Goal: Manage account settings

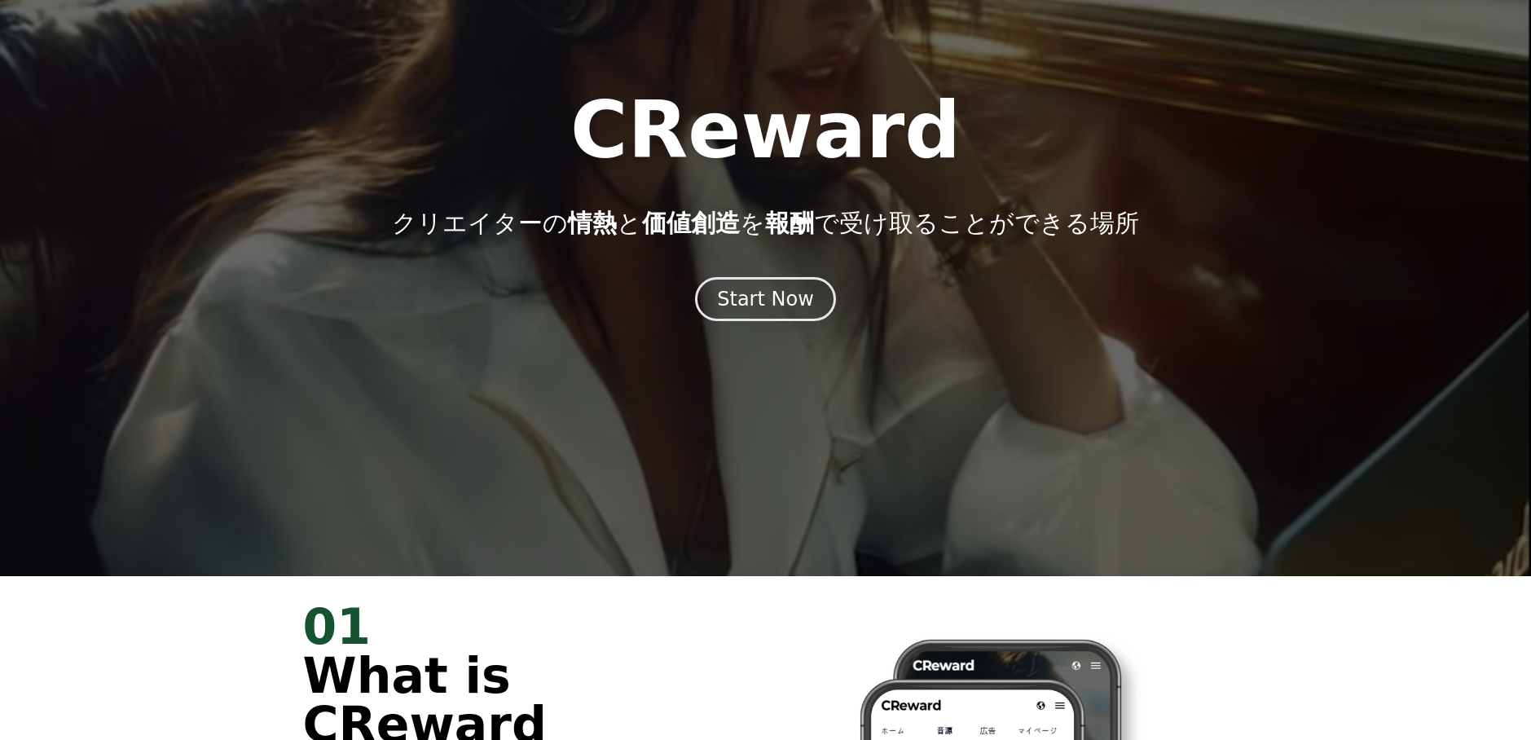
scroll to position [117, 0]
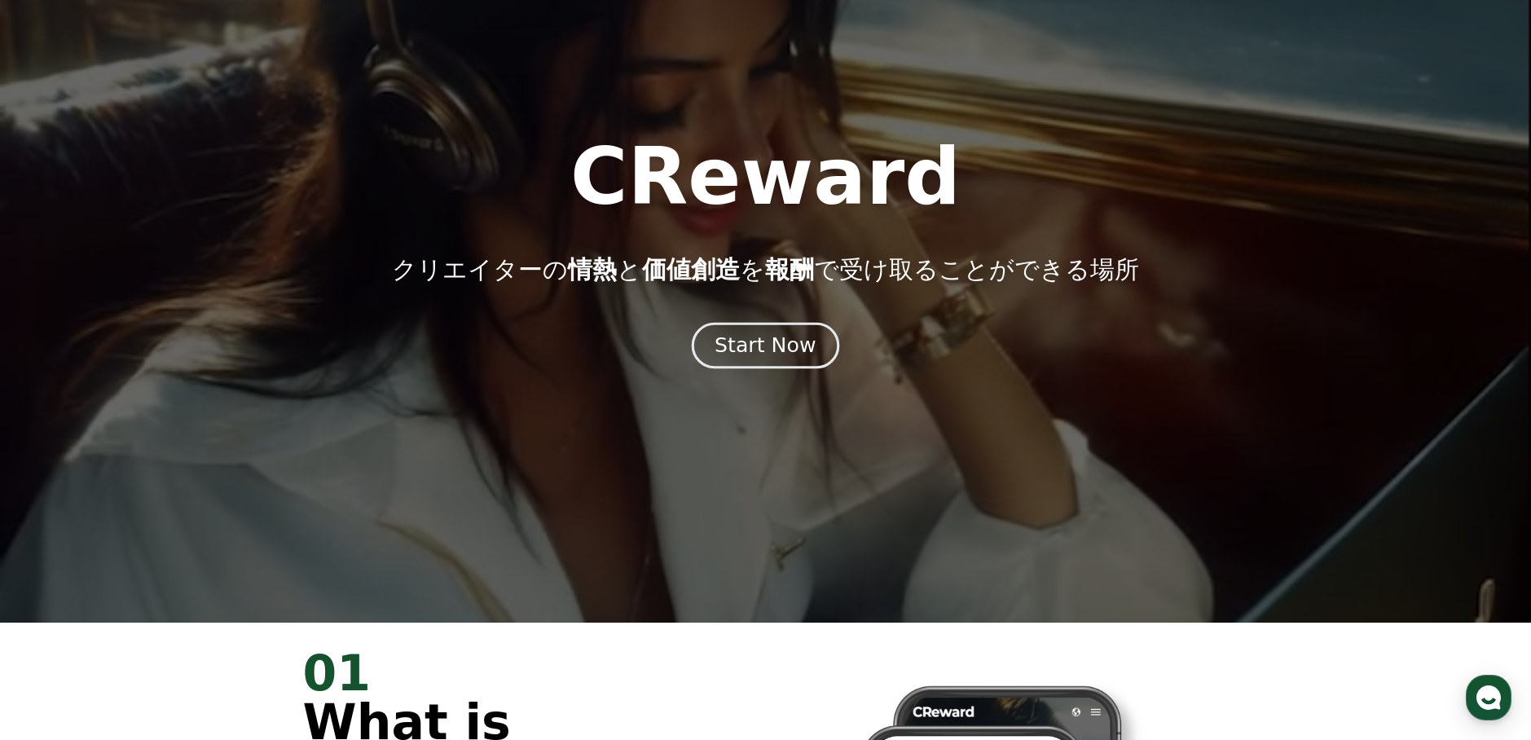
click at [783, 344] on div "Start Now" at bounding box center [765, 346] width 101 height 28
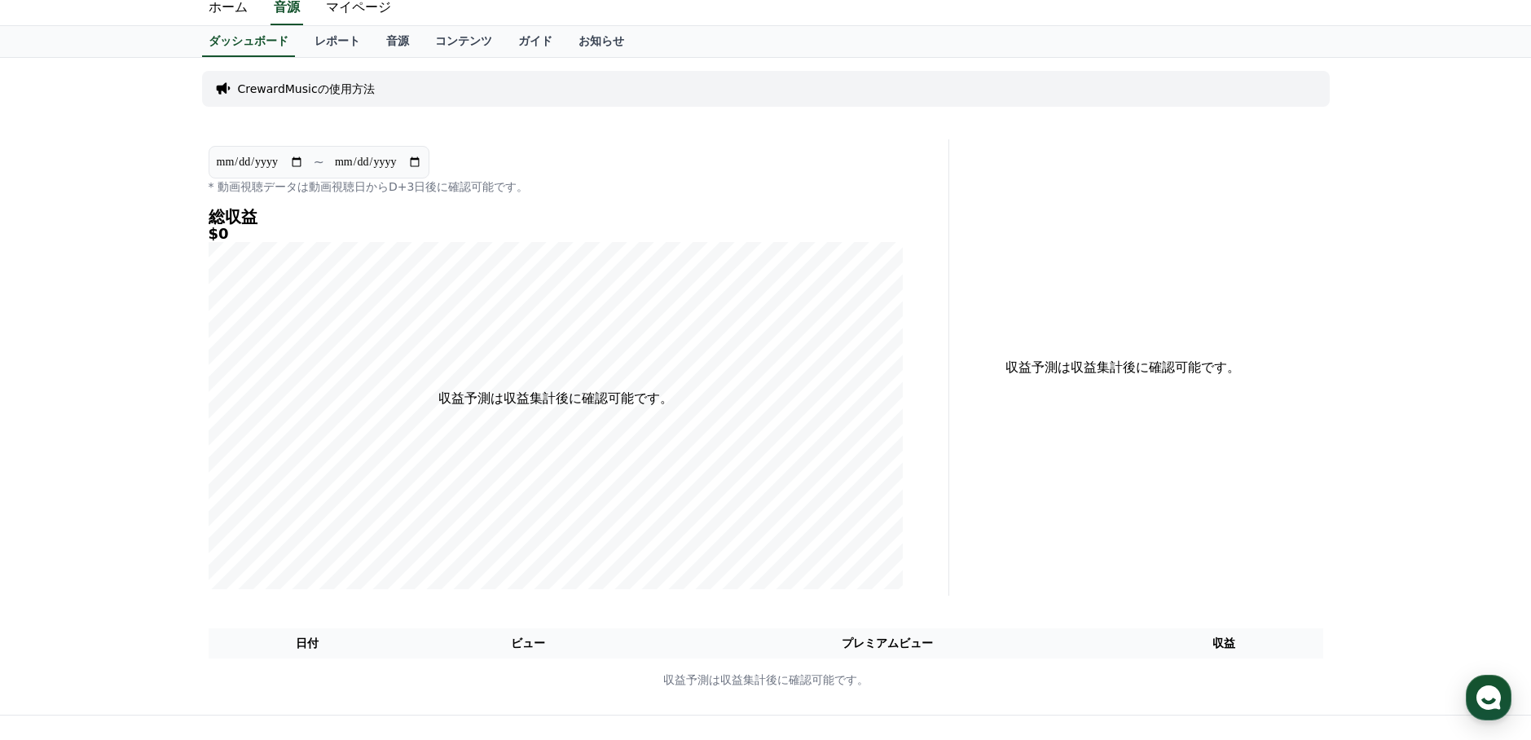
scroll to position [40, 0]
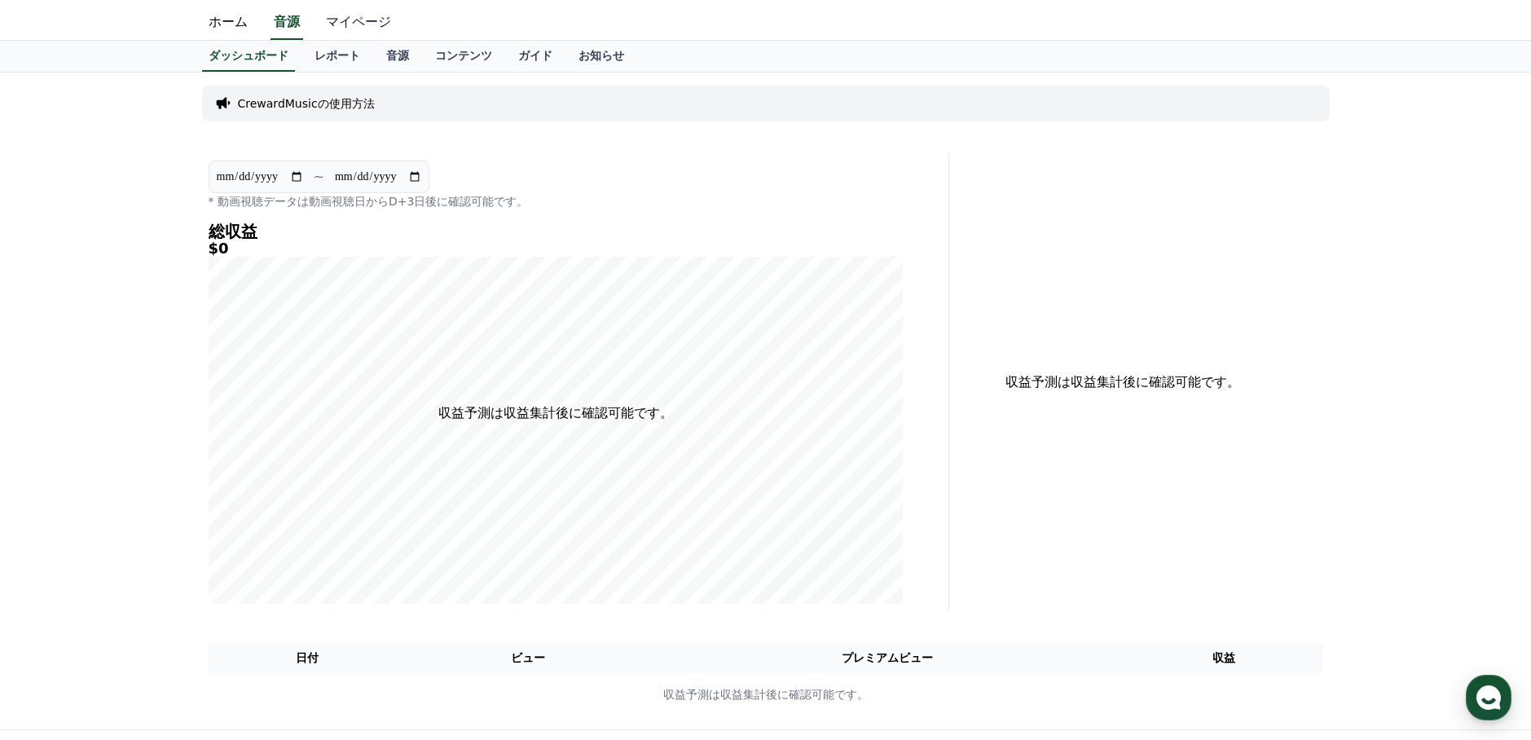
click at [359, 16] on link "マイページ" at bounding box center [358, 23] width 91 height 34
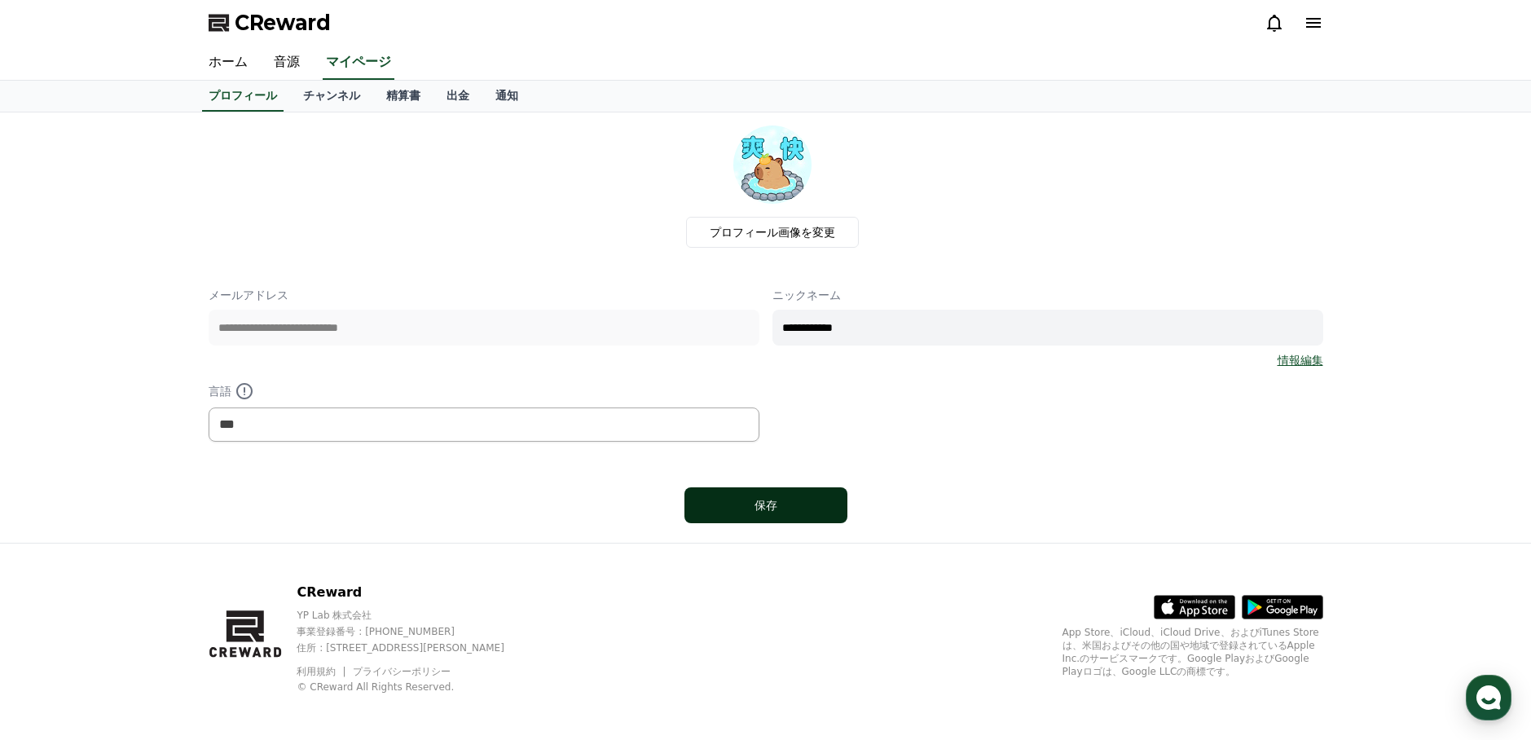
click at [743, 505] on div "保存" at bounding box center [766, 505] width 98 height 16
click at [331, 108] on link "チャンネル" at bounding box center [331, 96] width 83 height 31
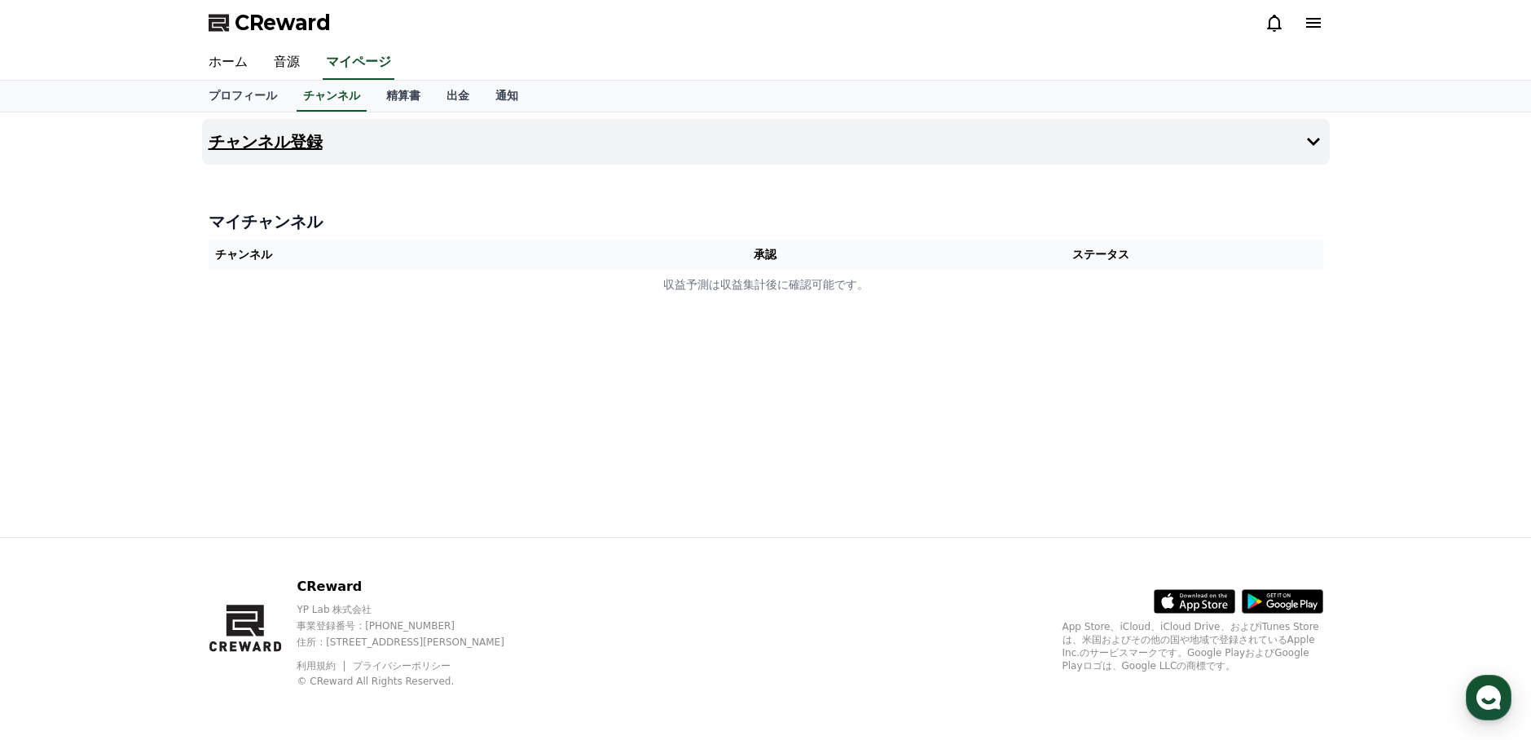
click at [1306, 138] on icon at bounding box center [1314, 142] width 20 height 20
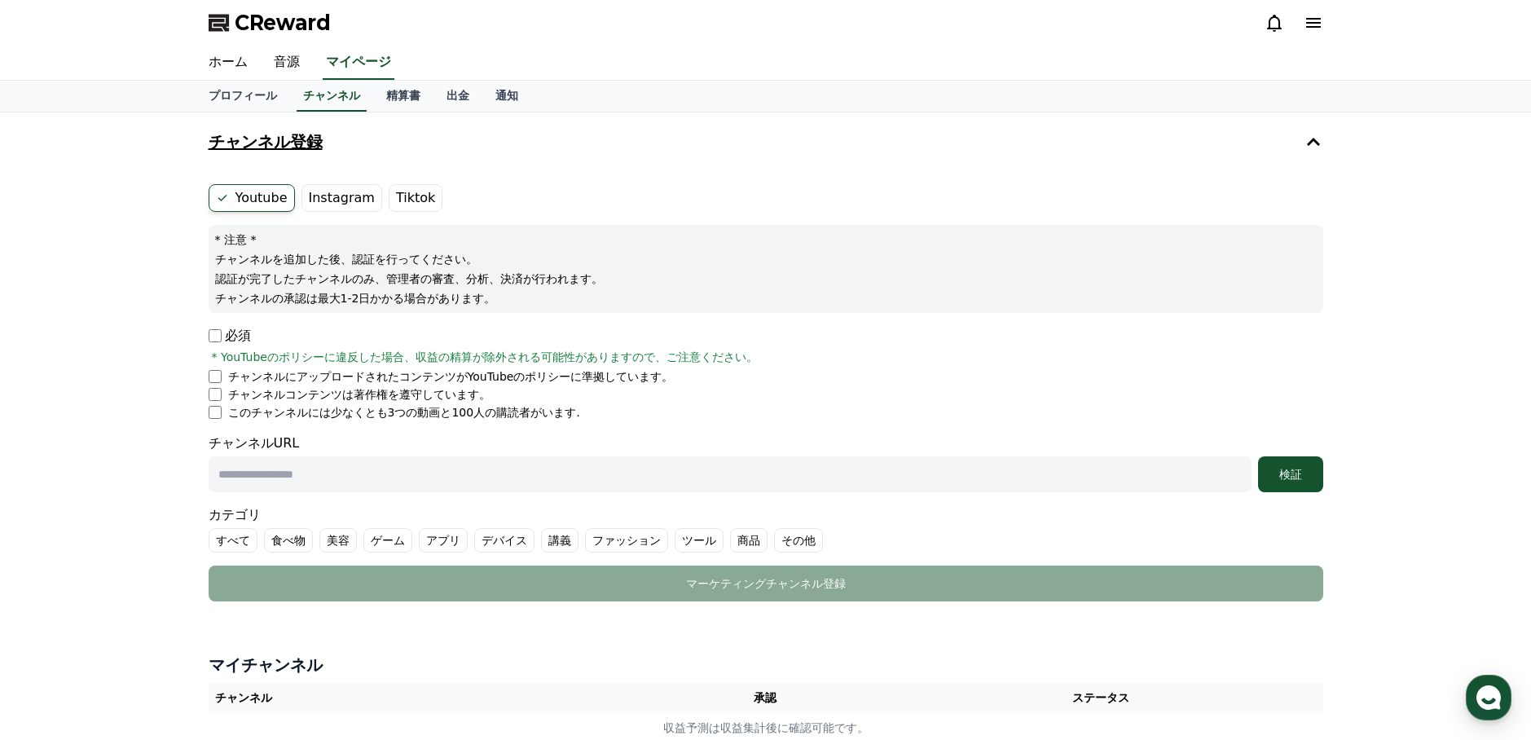
click at [389, 192] on label "Tiktok" at bounding box center [416, 198] width 54 height 28
click at [333, 205] on label "Instagram" at bounding box center [342, 198] width 81 height 28
